Goal: Task Accomplishment & Management: Complete application form

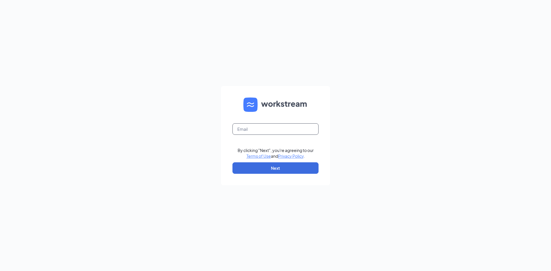
click at [246, 126] on input "text" at bounding box center [275, 128] width 86 height 11
click at [302, 97] on form "By clicking "Next", you're agreeing to our Terms of Use and Privacy Policy . Ne…" at bounding box center [275, 135] width 109 height 99
click at [270, 127] on input "text" at bounding box center [275, 128] width 86 height 11
type input "harmonyblessie7@gmail.com"
click at [297, 163] on button "Next" at bounding box center [275, 167] width 86 height 11
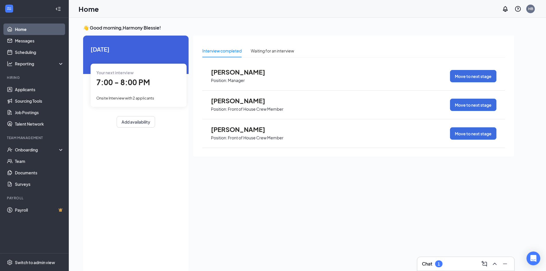
click at [138, 100] on span "Onsite Interview with 2 applicants" at bounding box center [125, 98] width 58 height 5
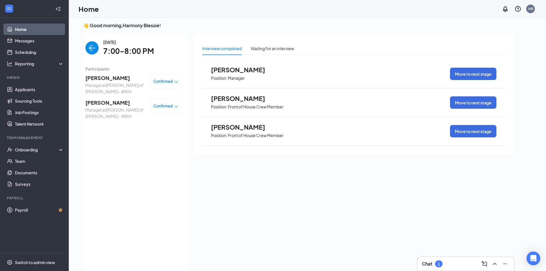
click at [89, 48] on img "back-button" at bounding box center [91, 47] width 13 height 13
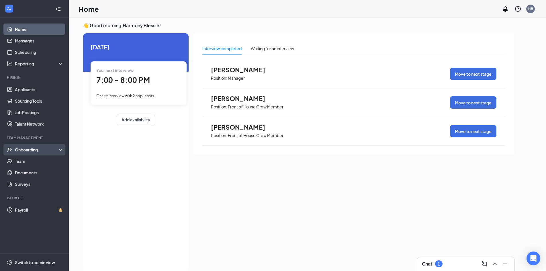
click at [40, 145] on div "Onboarding" at bounding box center [34, 149] width 69 height 11
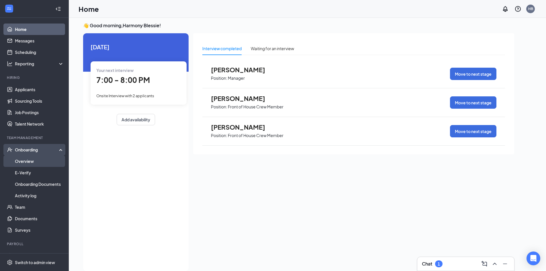
click at [34, 162] on link "Overview" at bounding box center [39, 160] width 49 height 11
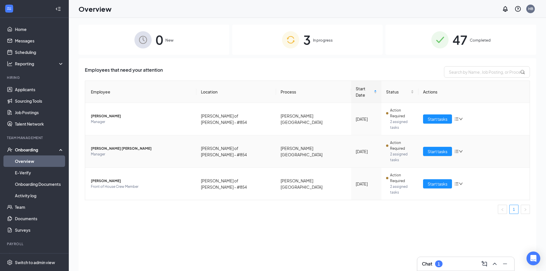
click at [118, 146] on span "[PERSON_NAME] [PERSON_NAME]" at bounding box center [141, 149] width 101 height 6
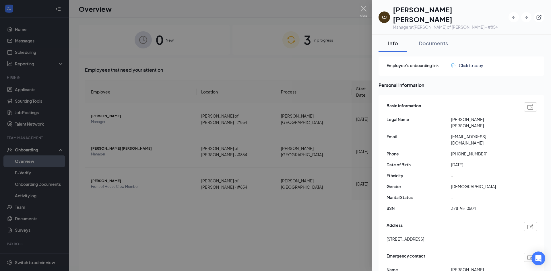
click at [287, 207] on div at bounding box center [275, 135] width 551 height 271
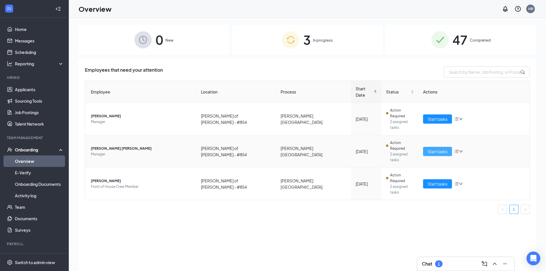
click at [433, 148] on span "Start tasks" at bounding box center [438, 151] width 20 height 6
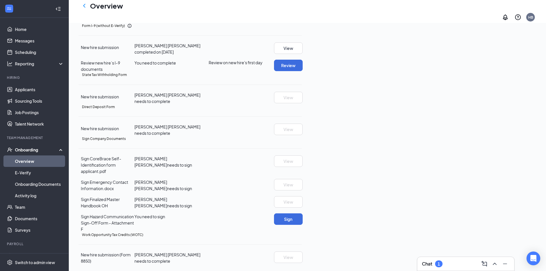
scroll to position [172, 0]
click at [303, 64] on button "Review" at bounding box center [288, 65] width 29 height 11
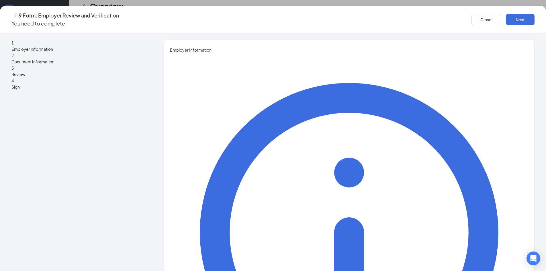
type input "[PERSON_NAME]"
type input "Pirovolos"
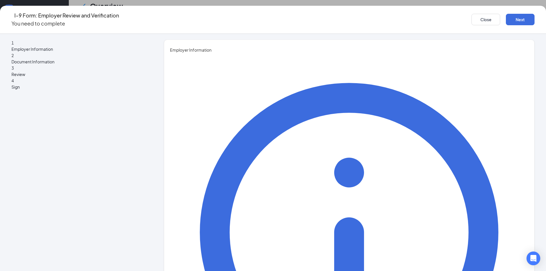
type input "Owner"
drag, startPoint x: 231, startPoint y: 151, endPoint x: 180, endPoint y: 154, distance: 50.9
type input "Manager"
click at [506, 20] on button "Next" at bounding box center [520, 19] width 29 height 11
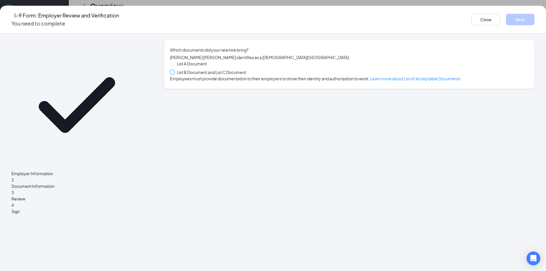
click at [174, 73] on input "List B Document and List C Document" at bounding box center [172, 72] width 4 height 4
radio input "true"
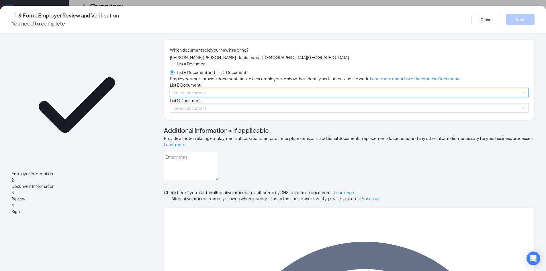
click at [239, 97] on input "search" at bounding box center [348, 92] width 348 height 9
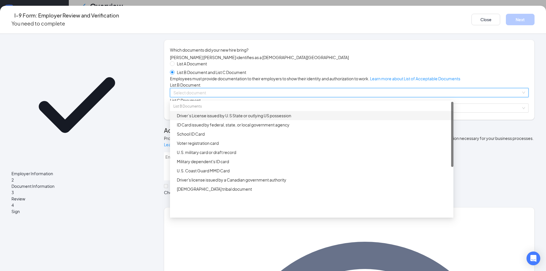
click at [237, 119] on div "Driver’s License issued by U.S State or outlying US possession" at bounding box center [313, 115] width 273 height 6
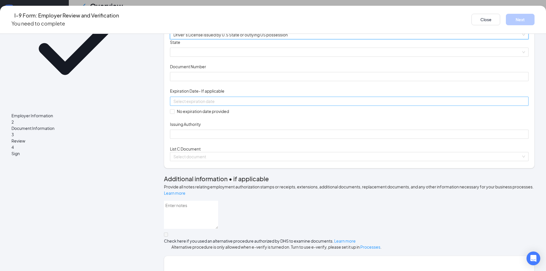
scroll to position [86, 0]
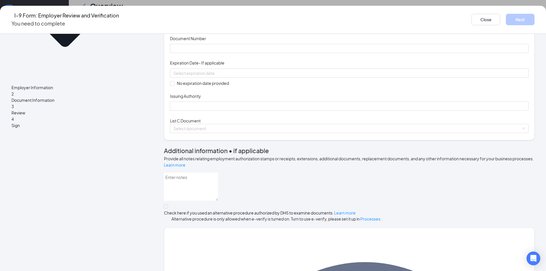
click at [256, 28] on span at bounding box center [350, 24] width 352 height 9
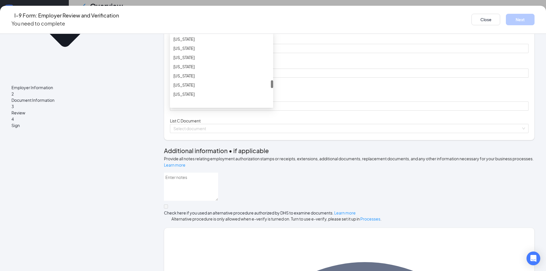
scroll to position [459, 0]
click at [225, 69] on div "[US_STATE]" at bounding box center [221, 64] width 103 height 9
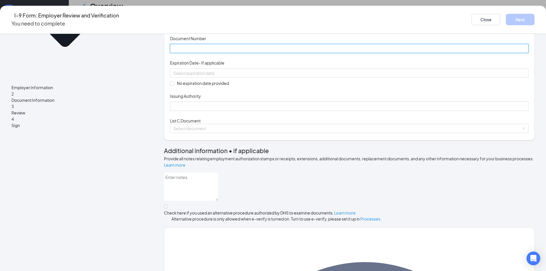
click at [239, 53] on input "Document Number" at bounding box center [349, 48] width 359 height 9
type input "SK732786"
click at [253, 76] on input at bounding box center [349, 73] width 351 height 6
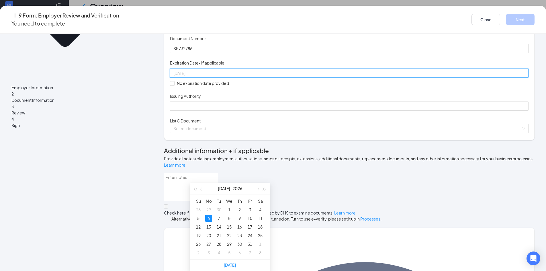
click at [205, 215] on div "6" at bounding box center [208, 218] width 7 height 7
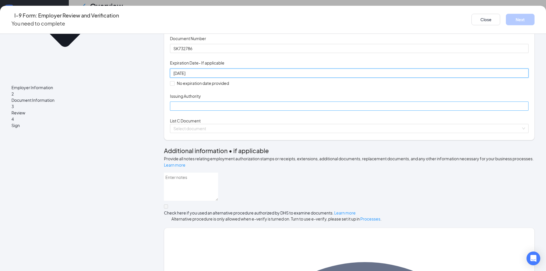
type input "[DATE]"
click at [200, 111] on input "Issuing Authority" at bounding box center [349, 106] width 359 height 9
type input "[US_STATE]"
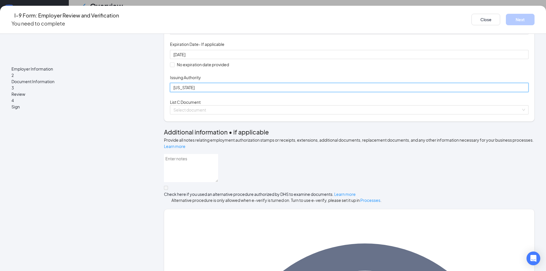
scroll to position [115, 0]
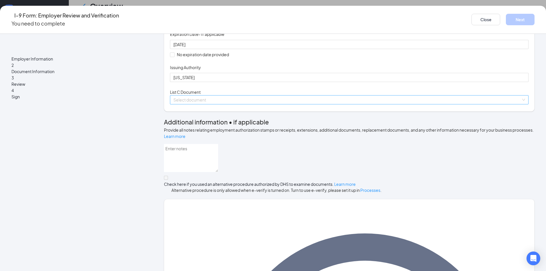
click at [239, 104] on input "search" at bounding box center [348, 100] width 348 height 9
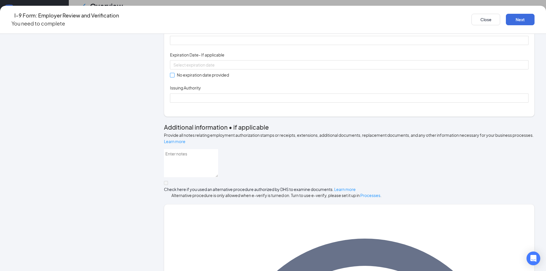
scroll to position [201, 0]
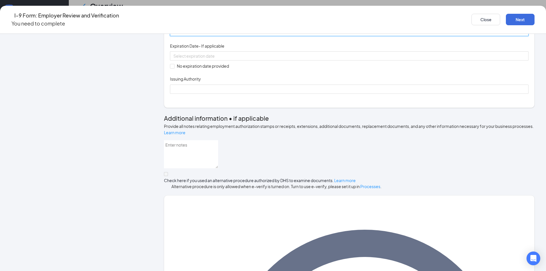
click at [240, 36] on input "Document Number" at bounding box center [349, 31] width 359 height 9
type input "378980504"
click at [174, 68] on input "No expiration date provided" at bounding box center [172, 66] width 4 height 4
checkbox input "true"
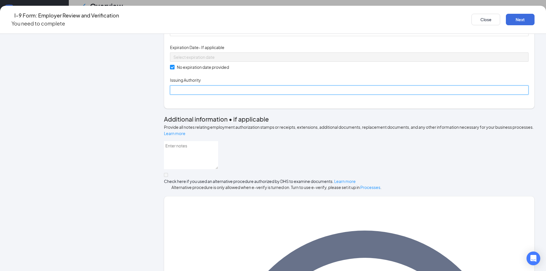
click at [211, 95] on input "Issuing Authority" at bounding box center [349, 89] width 359 height 9
type input "Social Security Administration"
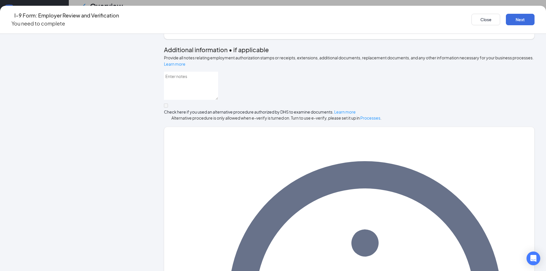
scroll to position [274, 0]
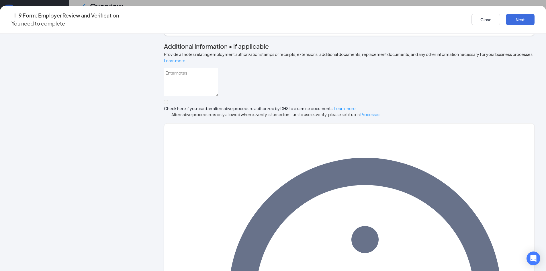
click at [472, 22] on div "Close Next" at bounding box center [503, 19] width 63 height 16
click at [506, 21] on button "Next" at bounding box center [520, 19] width 29 height 11
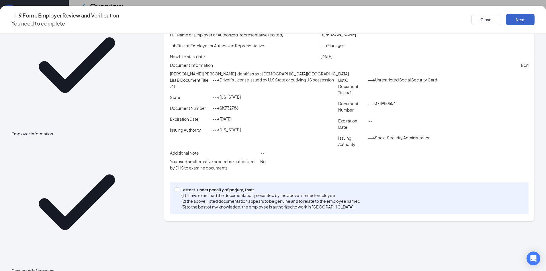
scroll to position [201, 0]
click at [179, 191] on input "I attest, under penalty of [PERSON_NAME], that: (1) I have examined the documen…" at bounding box center [177, 189] width 4 height 4
checkbox input "true"
click at [506, 16] on button "Next" at bounding box center [520, 19] width 29 height 11
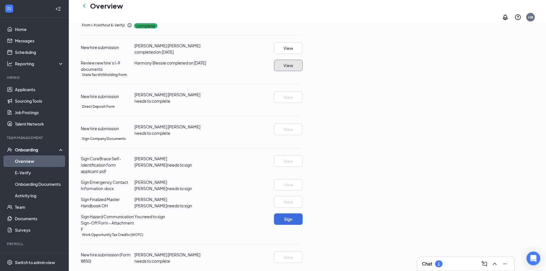
scroll to position [204, 0]
click at [303, 213] on button "Sign" at bounding box center [288, 218] width 29 height 11
click at [340, 102] on div "Sign Company Documents Close Sign CoreBrace Self-Identification form applicant.…" at bounding box center [273, 135] width 546 height 271
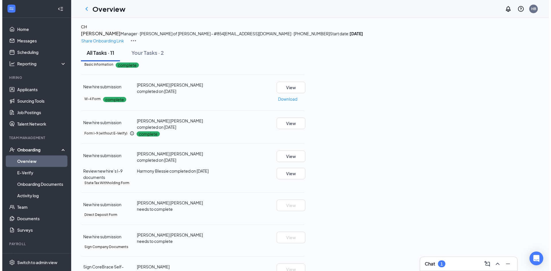
scroll to position [0, 0]
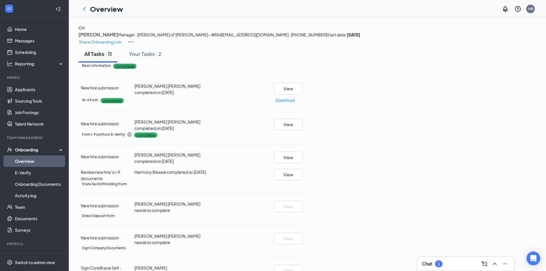
click at [118, 38] on h3 "[PERSON_NAME]" at bounding box center [99, 34] width 40 height 7
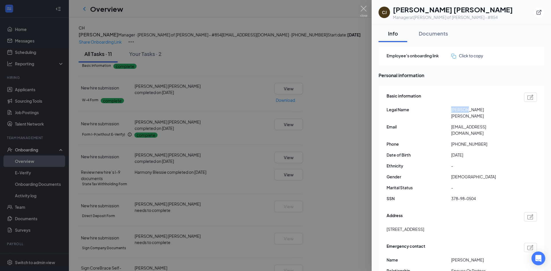
click at [453, 110] on span "[PERSON_NAME] [PERSON_NAME]" at bounding box center [483, 112] width 65 height 13
click at [468, 111] on span "[PERSON_NAME] [PERSON_NAME]" at bounding box center [483, 112] width 65 height 13
drag, startPoint x: 468, startPoint y: 111, endPoint x: 451, endPoint y: 111, distance: 17.5
click at [451, 111] on span "[PERSON_NAME] [PERSON_NAME]" at bounding box center [483, 112] width 65 height 13
copy span "[PERSON_NAME]"
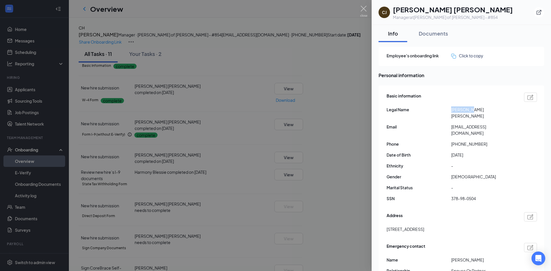
click at [492, 107] on span "[PERSON_NAME] [PERSON_NAME]" at bounding box center [483, 112] width 65 height 13
drag, startPoint x: 490, startPoint y: 110, endPoint x: 473, endPoint y: 111, distance: 16.7
click at [473, 111] on span "[PERSON_NAME] [PERSON_NAME]" at bounding box center [483, 112] width 65 height 13
copy span "[PERSON_NAME]"
click at [518, 141] on div "Phone [PHONE_NUMBER]" at bounding box center [461, 144] width 150 height 6
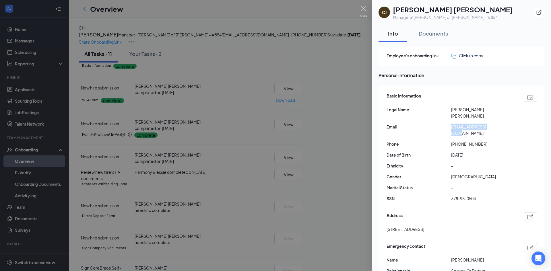
drag, startPoint x: 492, startPoint y: 120, endPoint x: 441, endPoint y: 123, distance: 51.4
click at [441, 124] on div "Email [EMAIL_ADDRESS][DOMAIN_NAME]" at bounding box center [461, 130] width 150 height 13
copy div "[EMAIL_ADDRESS][DOMAIN_NAME]"
click at [513, 163] on span "-" at bounding box center [483, 166] width 65 height 6
drag, startPoint x: 468, startPoint y: 111, endPoint x: 449, endPoint y: 110, distance: 18.9
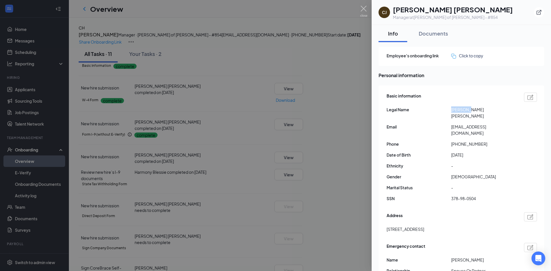
click at [448, 110] on div "Legal Name [PERSON_NAME] [PERSON_NAME]" at bounding box center [461, 112] width 150 height 13
copy div "[PERSON_NAME]"
click at [493, 111] on span "[PERSON_NAME] [PERSON_NAME]" at bounding box center [483, 112] width 65 height 13
drag, startPoint x: 486, startPoint y: 109, endPoint x: 472, endPoint y: 112, distance: 14.1
click at [472, 112] on span "[PERSON_NAME] [PERSON_NAME]" at bounding box center [483, 112] width 65 height 13
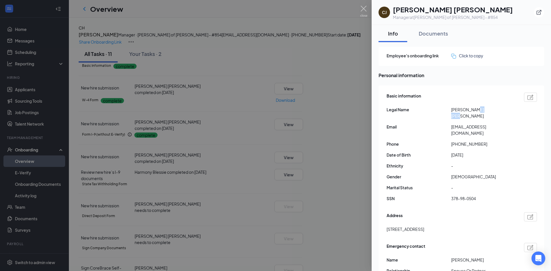
copy span "[PERSON_NAME]"
drag, startPoint x: 496, startPoint y: 120, endPoint x: 446, endPoint y: 116, distance: 50.1
click at [446, 116] on div "Basic information Legal Name [PERSON_NAME] [PERSON_NAME] Email [EMAIL_ADDRESS][…" at bounding box center [461, 148] width 150 height 115
copy div "[EMAIL_ADDRESS][DOMAIN_NAME]"
